Goal: Share content: Share content

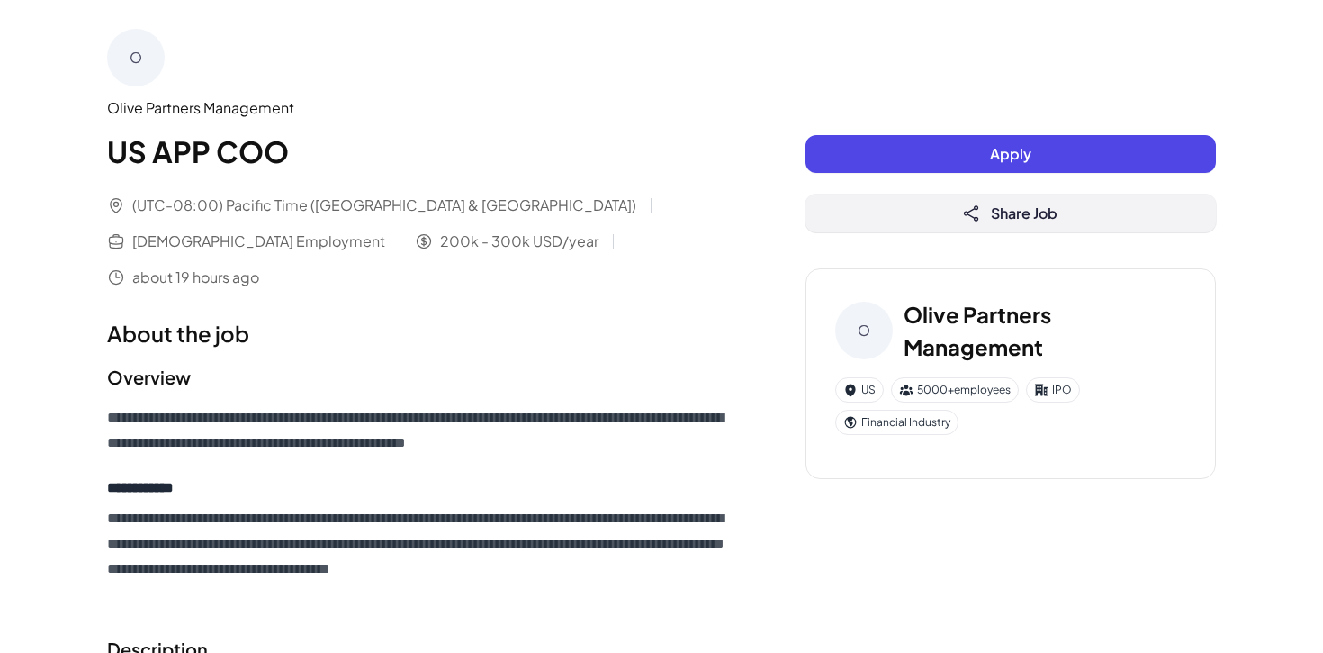
click at [986, 216] on button "Share Job" at bounding box center [1011, 213] width 410 height 38
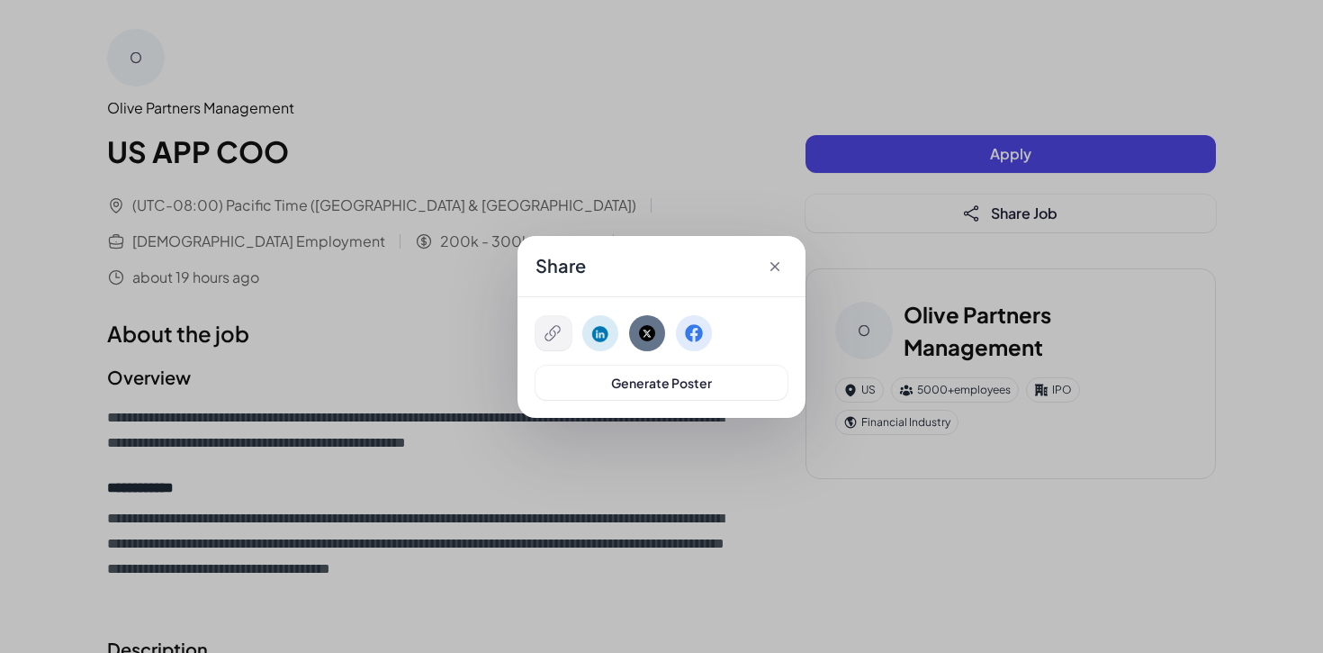
click at [555, 337] on icon at bounding box center [553, 333] width 18 height 18
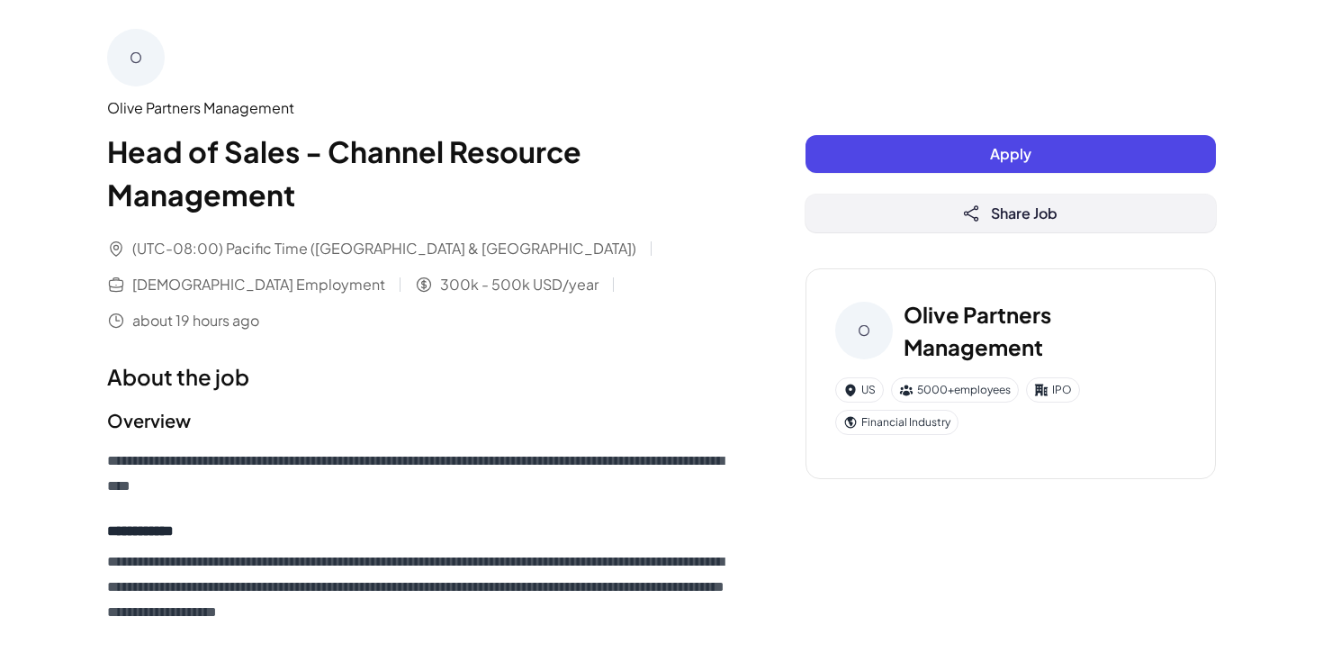
click at [994, 211] on span "Share Job" at bounding box center [1024, 212] width 67 height 19
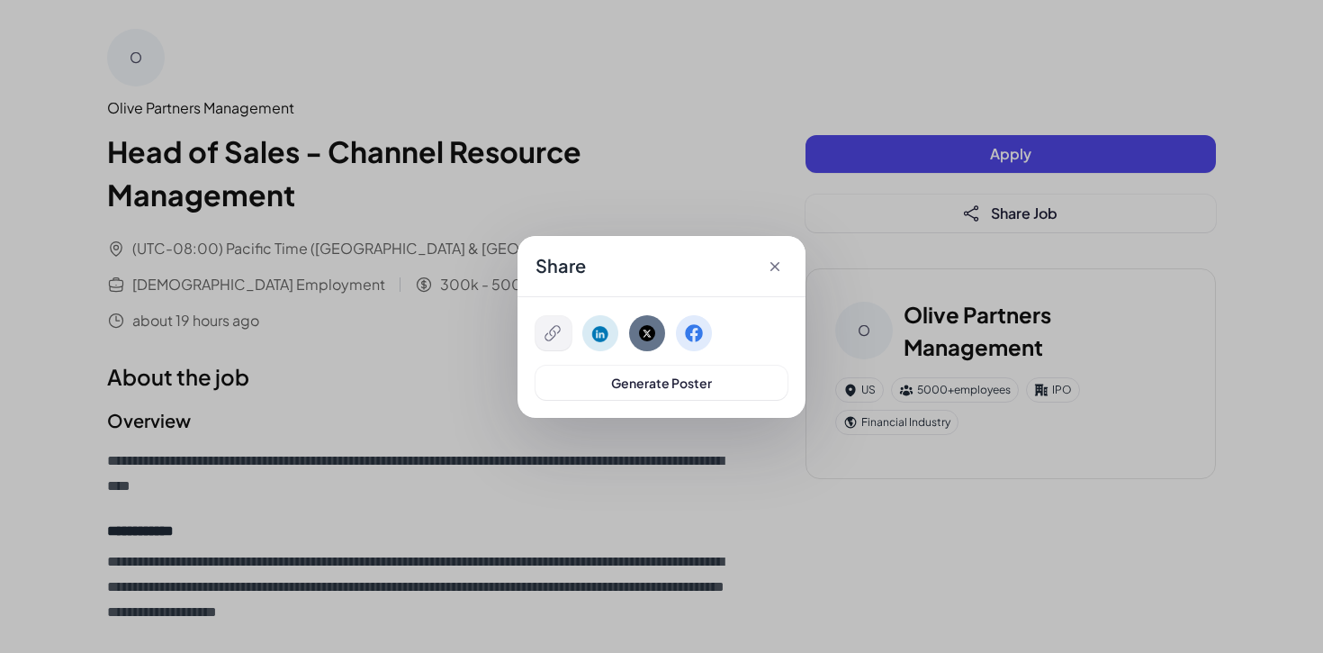
click at [554, 341] on button at bounding box center [554, 333] width 36 height 34
click at [774, 267] on icon at bounding box center [774, 266] width 9 height 9
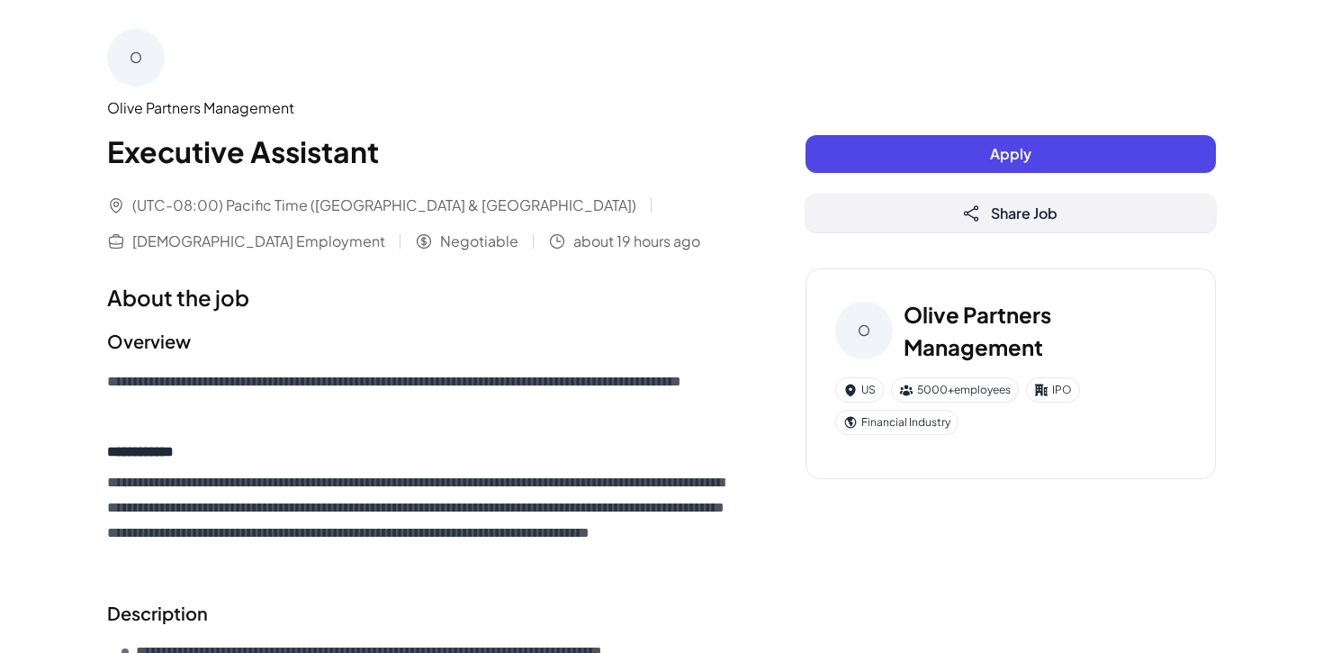
click at [923, 215] on button "Share Job" at bounding box center [1011, 213] width 410 height 38
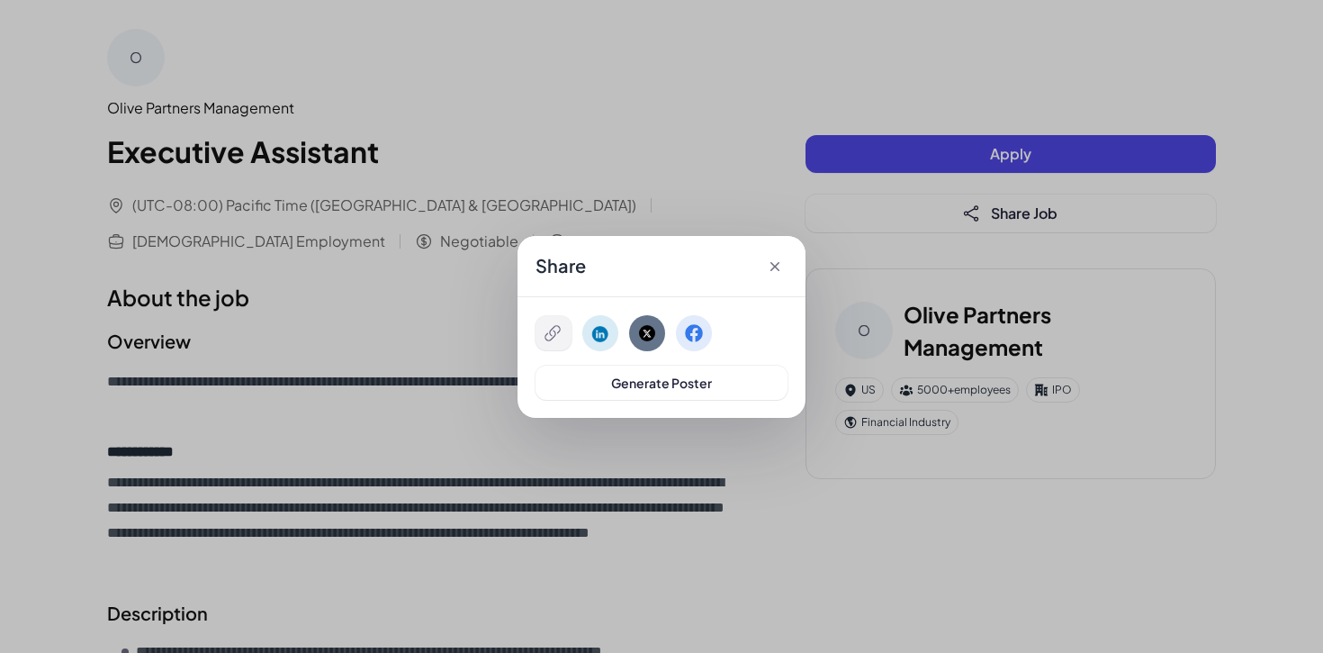
click at [545, 339] on icon at bounding box center [553, 333] width 18 height 18
click at [778, 264] on icon at bounding box center [775, 266] width 18 height 18
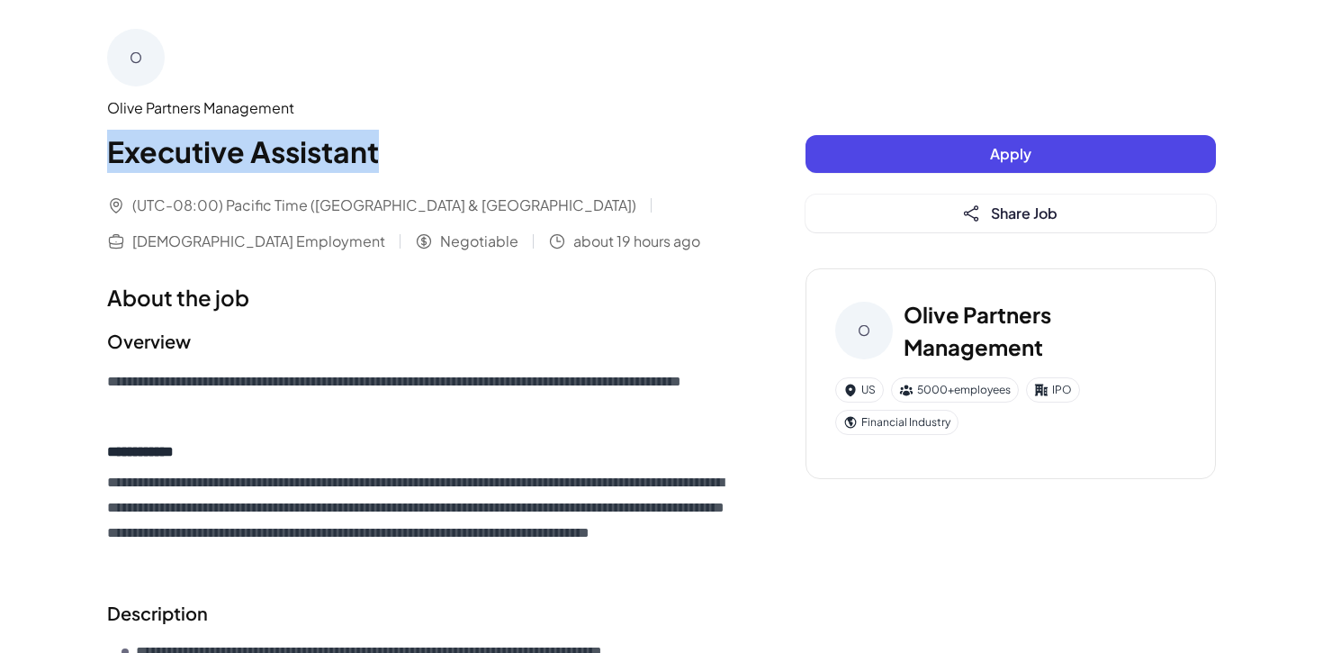
drag, startPoint x: 421, startPoint y: 174, endPoint x: 99, endPoint y: 160, distance: 322.5
copy h1 "Executive Assistant"
